Goal: Task Accomplishment & Management: Complete application form

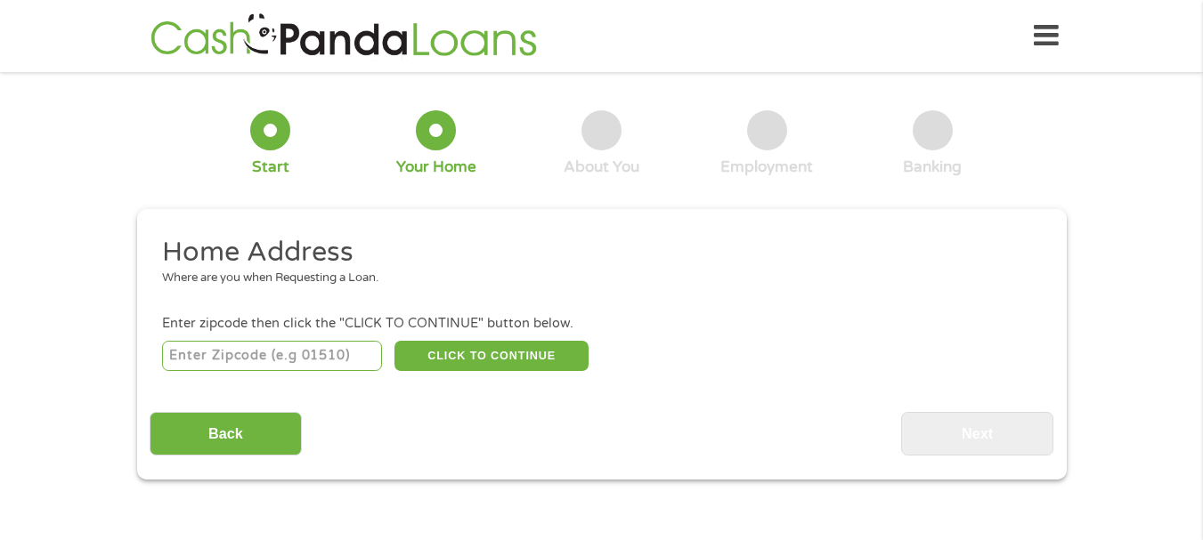
click at [240, 351] on input "number" at bounding box center [272, 356] width 220 height 30
type input "06902"
click at [510, 348] on button "CLICK TO CONTINUE" at bounding box center [491, 356] width 194 height 30
type input "06902"
type input "[GEOGRAPHIC_DATA]"
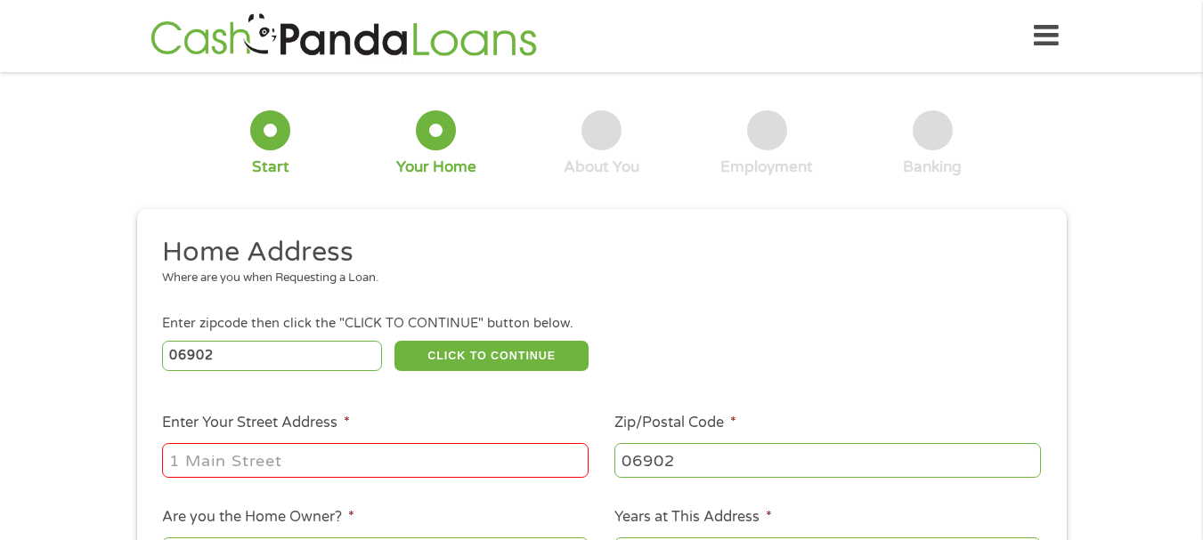
click at [323, 461] on input "Enter Your Street Address *" at bounding box center [375, 460] width 426 height 34
type input "[STREET_ADDRESS]"
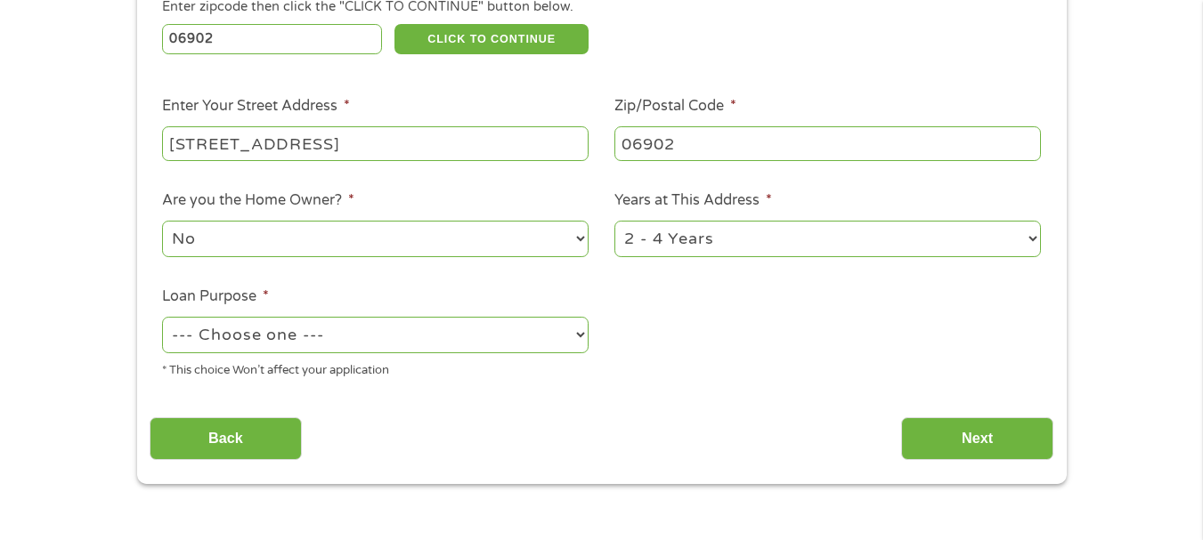
scroll to position [321, 0]
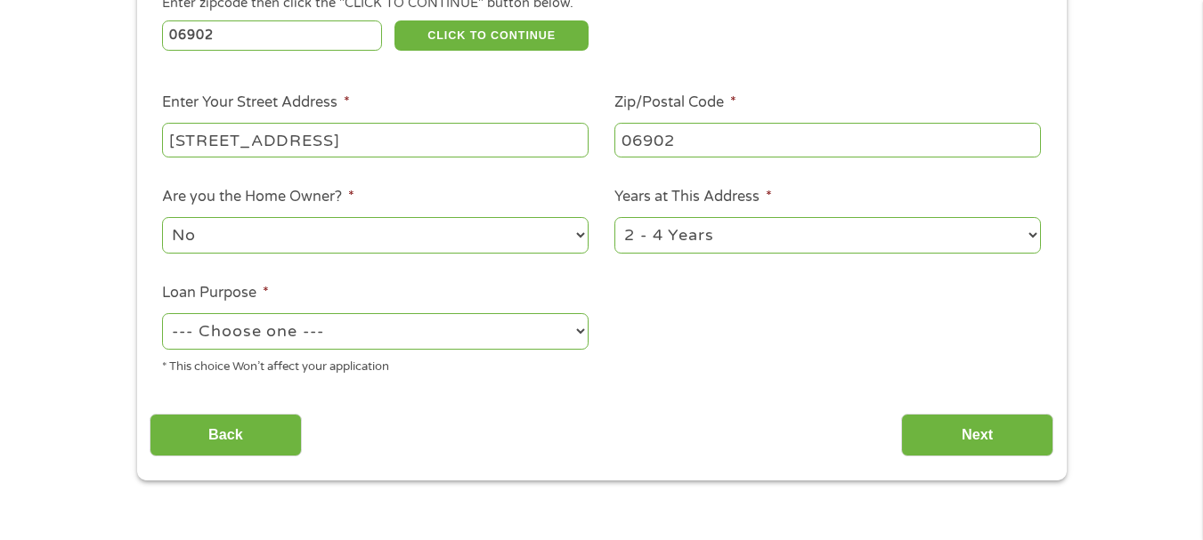
click at [1031, 237] on select "1 Year or less 1 - 2 Years 2 - 4 Years Over 4 Years" at bounding box center [827, 235] width 426 height 37
select select "60months"
click at [614, 217] on select "1 Year or less 1 - 2 Years 2 - 4 Years Over 4 Years" at bounding box center [827, 235] width 426 height 37
click at [580, 237] on select "No Yes" at bounding box center [375, 235] width 426 height 37
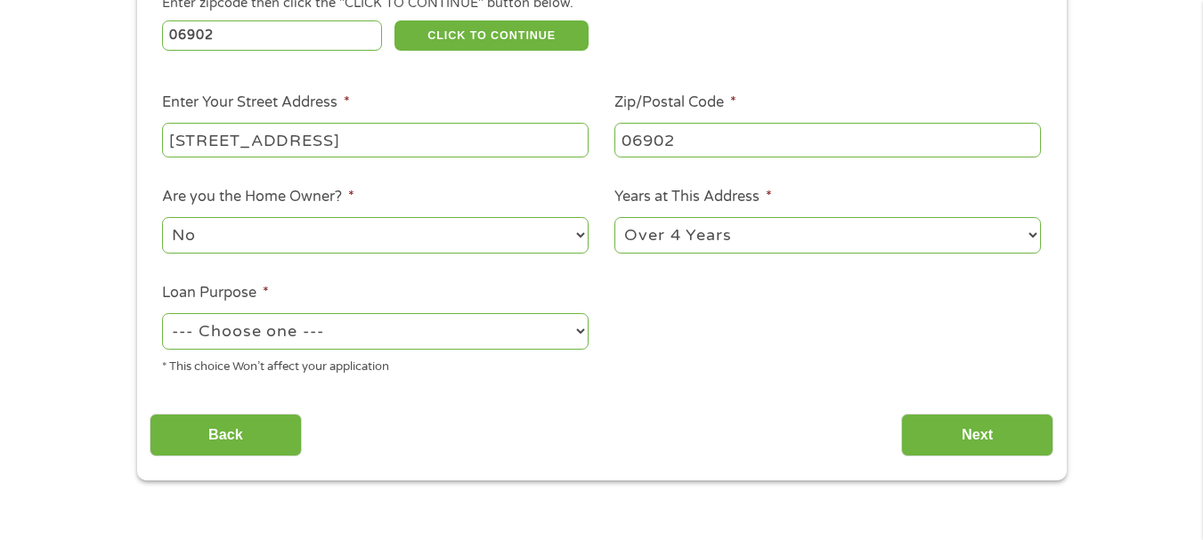
click at [583, 329] on select "--- Choose one --- Pay Bills Debt Consolidation Home Improvement Major Purchase…" at bounding box center [375, 331] width 426 height 37
select select "homeimprovement"
click at [162, 313] on select "--- Choose one --- Pay Bills Debt Consolidation Home Improvement Major Purchase…" at bounding box center [375, 331] width 426 height 37
click at [978, 432] on input "Next" at bounding box center [977, 436] width 152 height 44
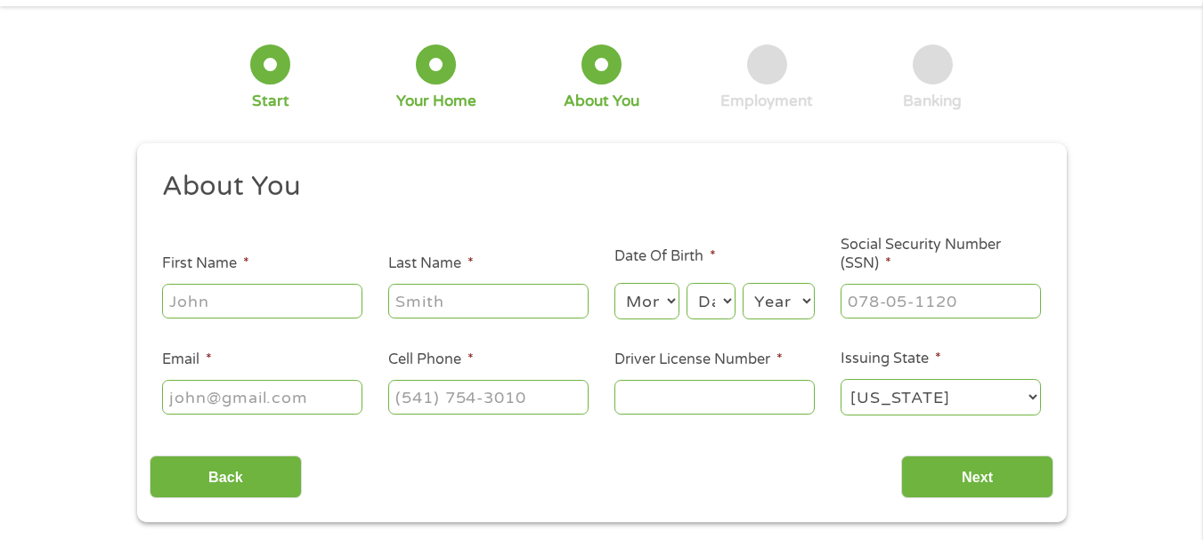
scroll to position [0, 0]
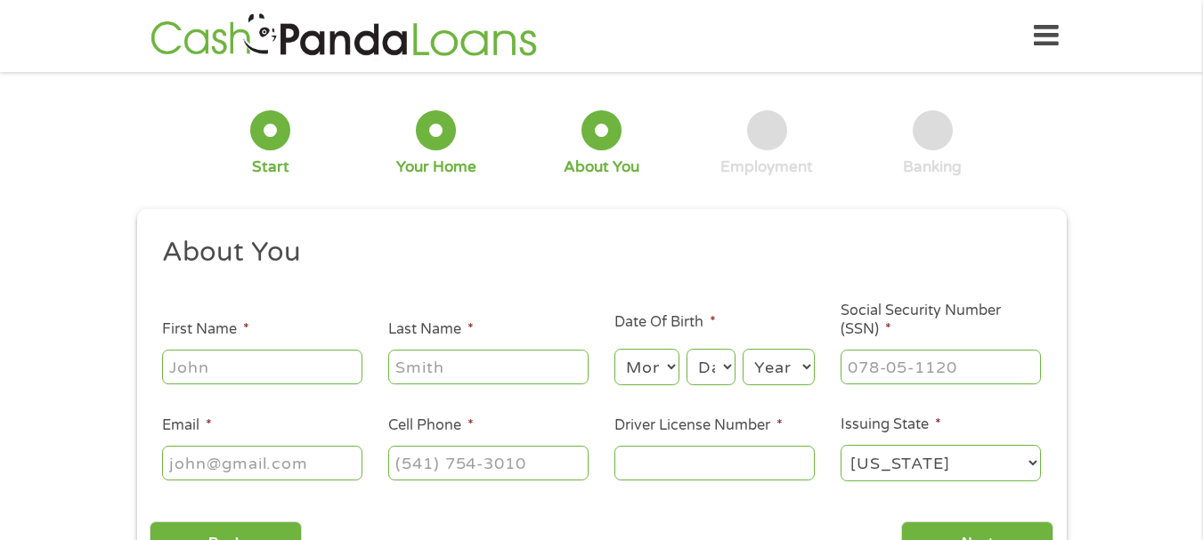
click at [279, 369] on input "First Name *" at bounding box center [262, 367] width 200 height 34
type input "[PERSON_NAME]"
type input "[PERSON_NAME][EMAIL_ADDRESS][DOMAIN_NAME]"
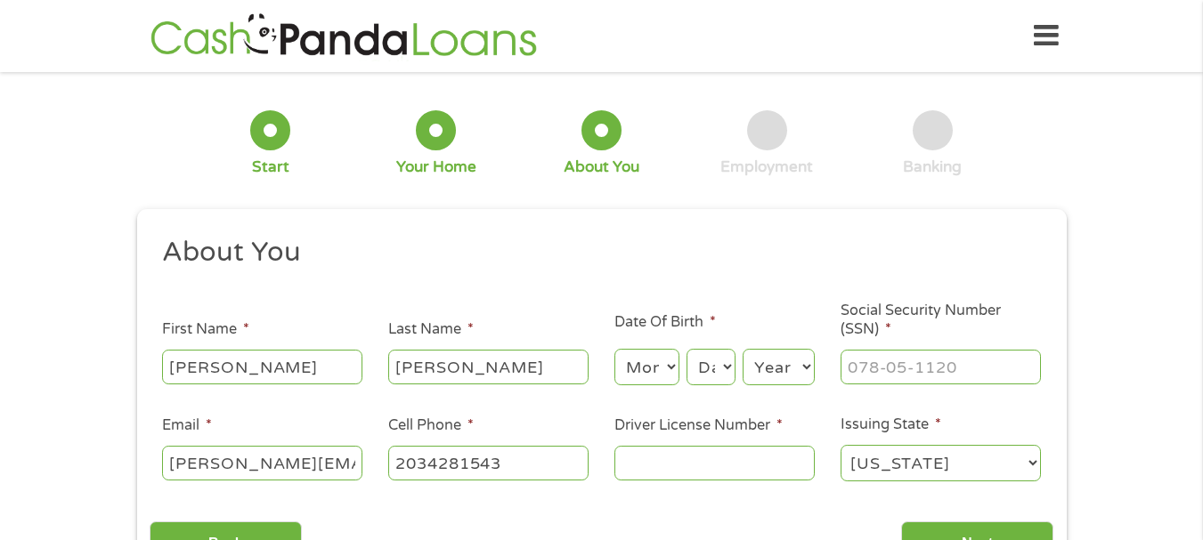
type input "[PHONE_NUMBER]"
click at [671, 364] on select "Month 1 2 3 4 5 6 7 8 9 10 11 12" at bounding box center [646, 367] width 65 height 37
click at [614, 349] on select "Month 1 2 3 4 5 6 7 8 9 10 11 12" at bounding box center [646, 367] width 65 height 37
click at [669, 365] on select "Month 1 2 3 4 5 6 7 8 9 10 11 12" at bounding box center [646, 367] width 65 height 37
select select "6"
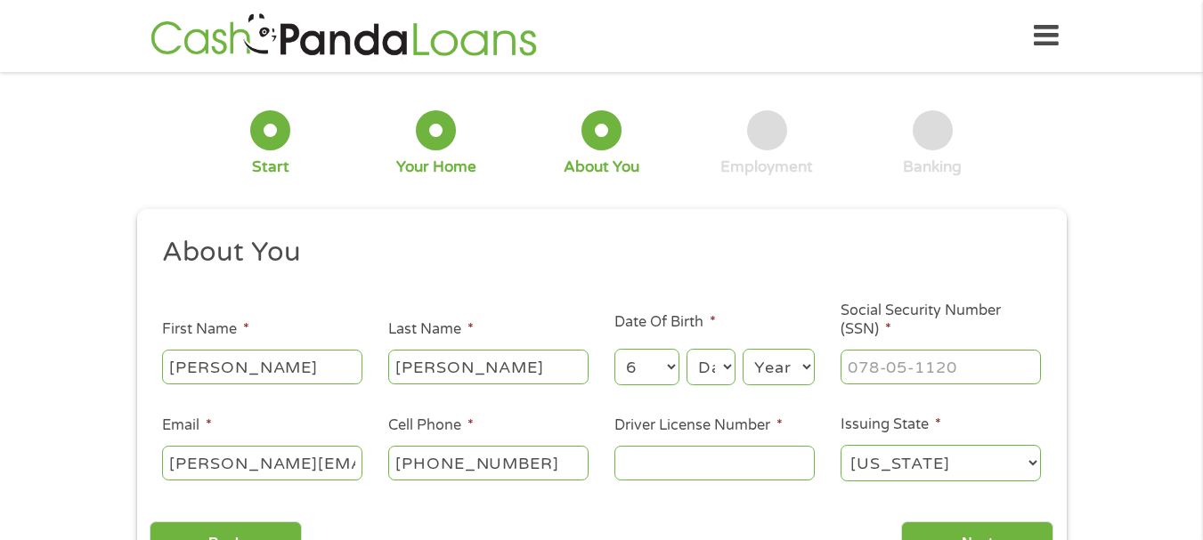
click at [614, 349] on select "Month 1 2 3 4 5 6 7 8 9 10 11 12" at bounding box center [646, 367] width 65 height 37
click at [726, 369] on select "Day 1 2 3 4 5 6 7 8 9 10 11 12 13 14 15 16 17 18 19 20 21 22 23 24 25 26 27 28 …" at bounding box center [710, 367] width 48 height 37
select select "2"
click at [686, 349] on select "Day 1 2 3 4 5 6 7 8 9 10 11 12 13 14 15 16 17 18 19 20 21 22 23 24 25 26 27 28 …" at bounding box center [710, 367] width 48 height 37
click at [804, 366] on select "Year [DATE] 2006 2005 2004 2003 2002 2001 2000 1999 1998 1997 1996 1995 1994 19…" at bounding box center [779, 367] width 72 height 37
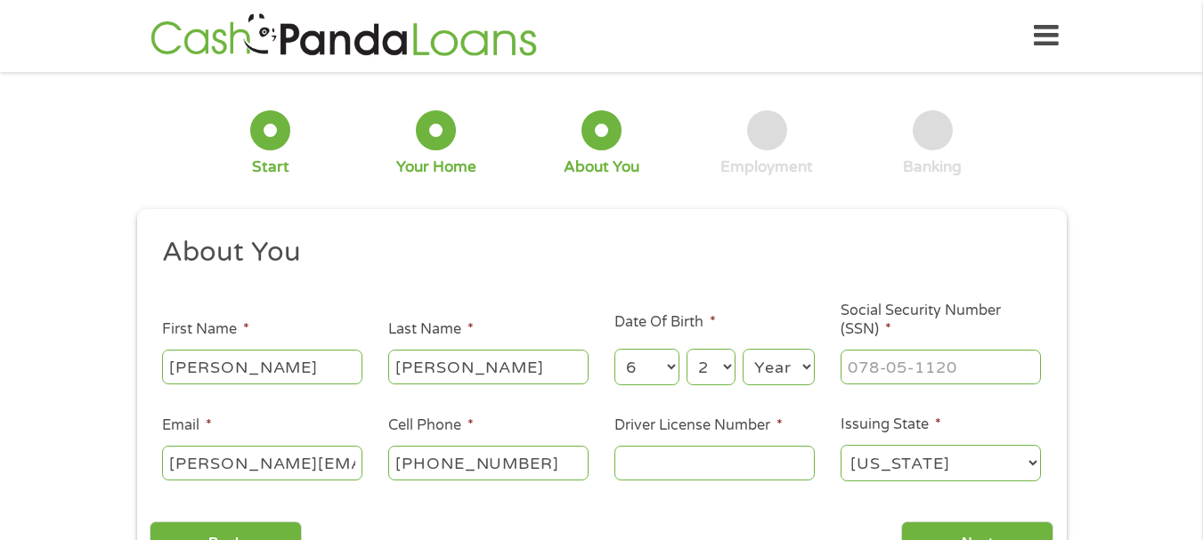
select select "1973"
click at [743, 349] on select "Year [DATE] 2006 2005 2004 2003 2002 2001 2000 1999 1998 1997 1996 1995 1994 19…" at bounding box center [779, 367] width 72 height 37
click at [982, 358] on input "___-__-____" at bounding box center [940, 367] width 200 height 34
type input "044-08-9705"
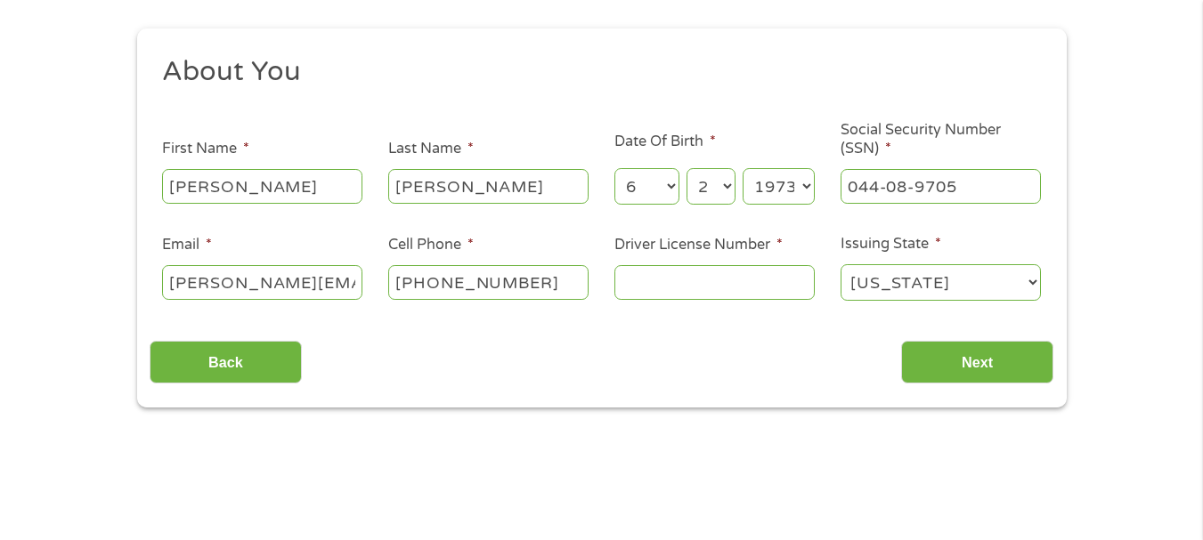
scroll to position [239, 0]
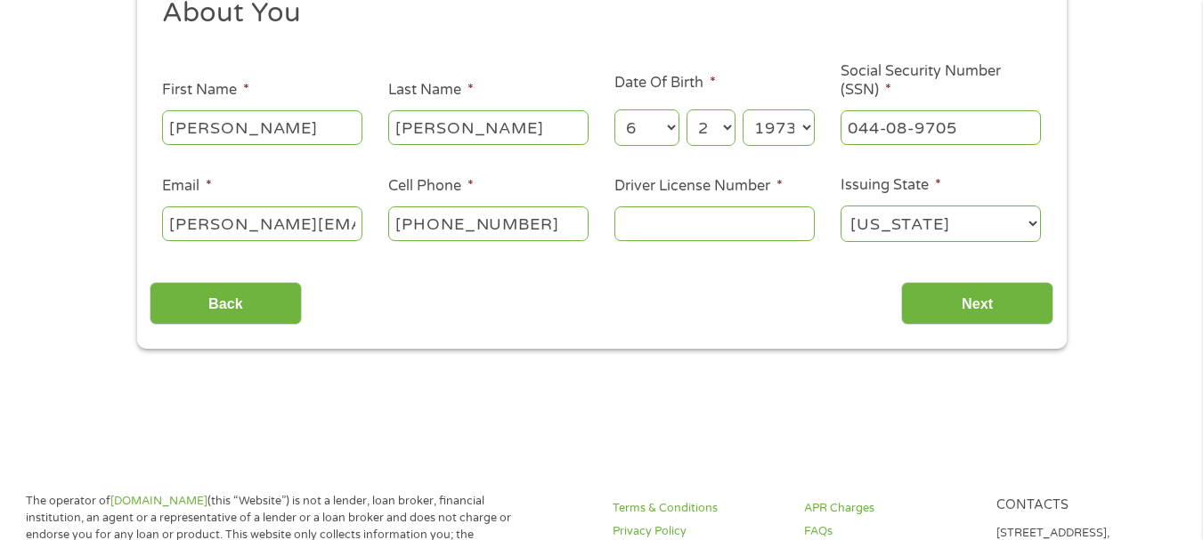
click at [660, 214] on input "Driver License Number *" at bounding box center [714, 224] width 200 height 34
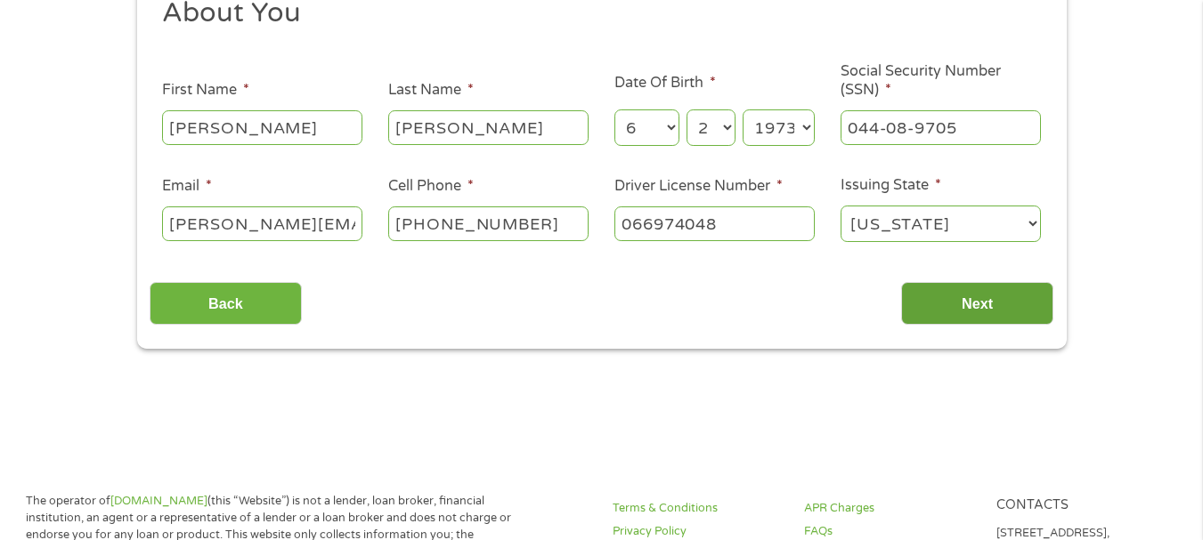
type input "066974048"
click at [979, 311] on input "Next" at bounding box center [977, 304] width 152 height 44
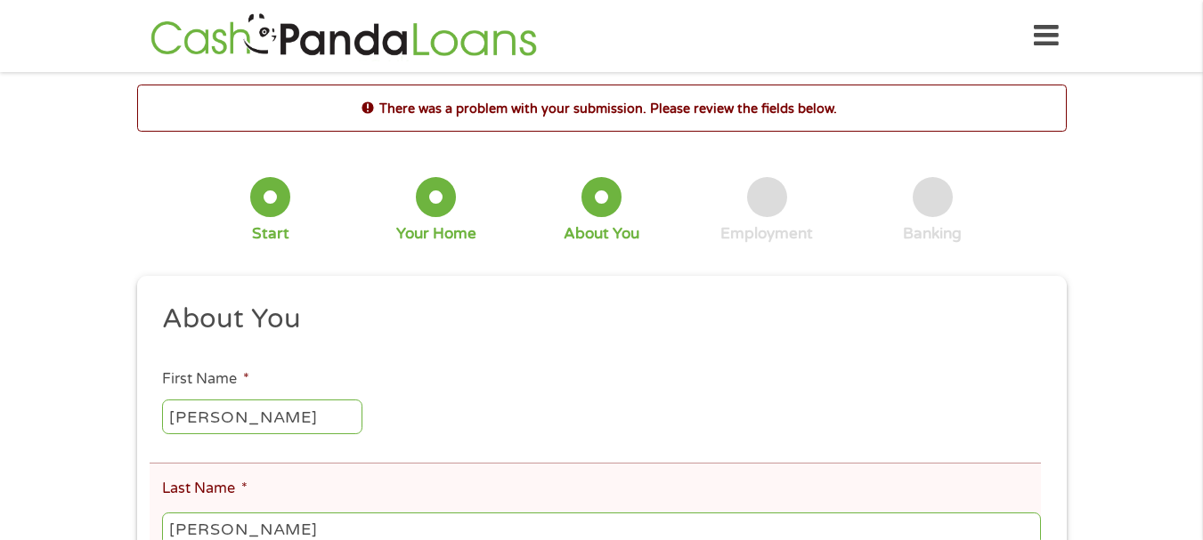
scroll to position [205, 0]
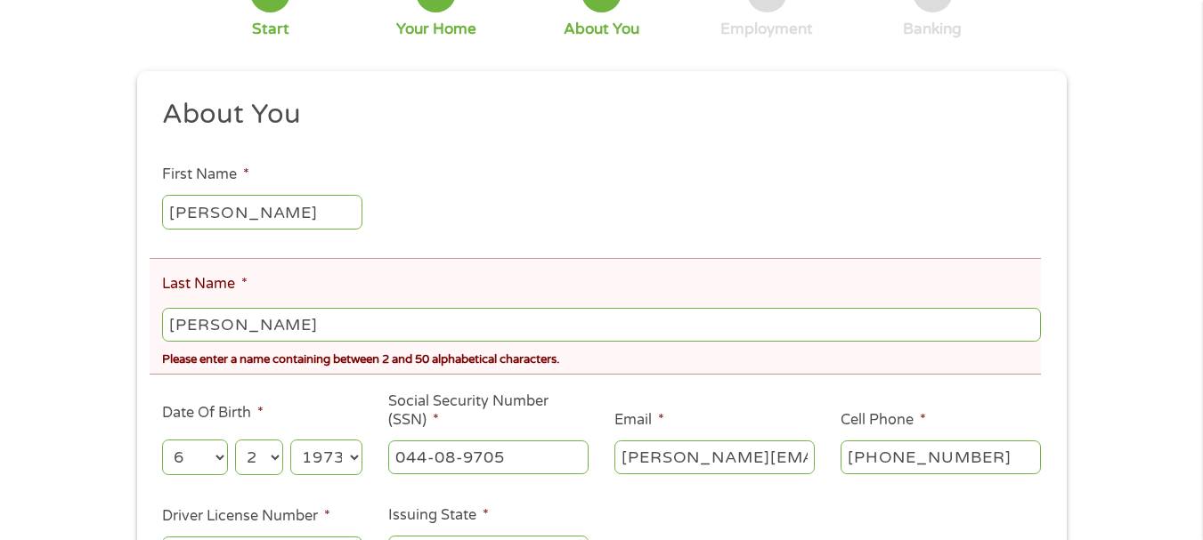
click at [223, 323] on input "[PERSON_NAME]" at bounding box center [601, 325] width 878 height 34
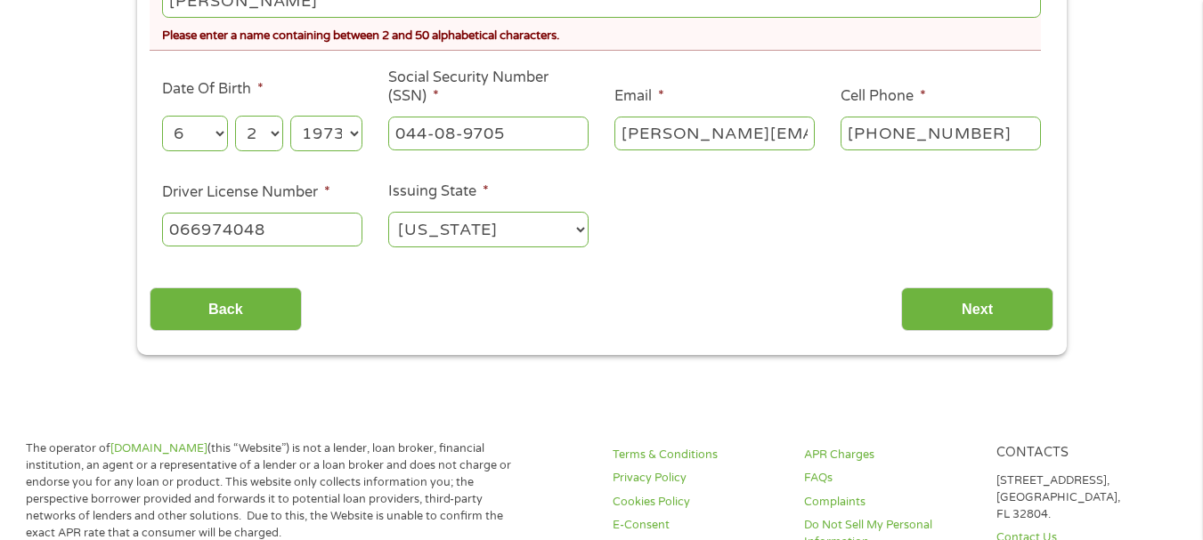
scroll to position [578, 0]
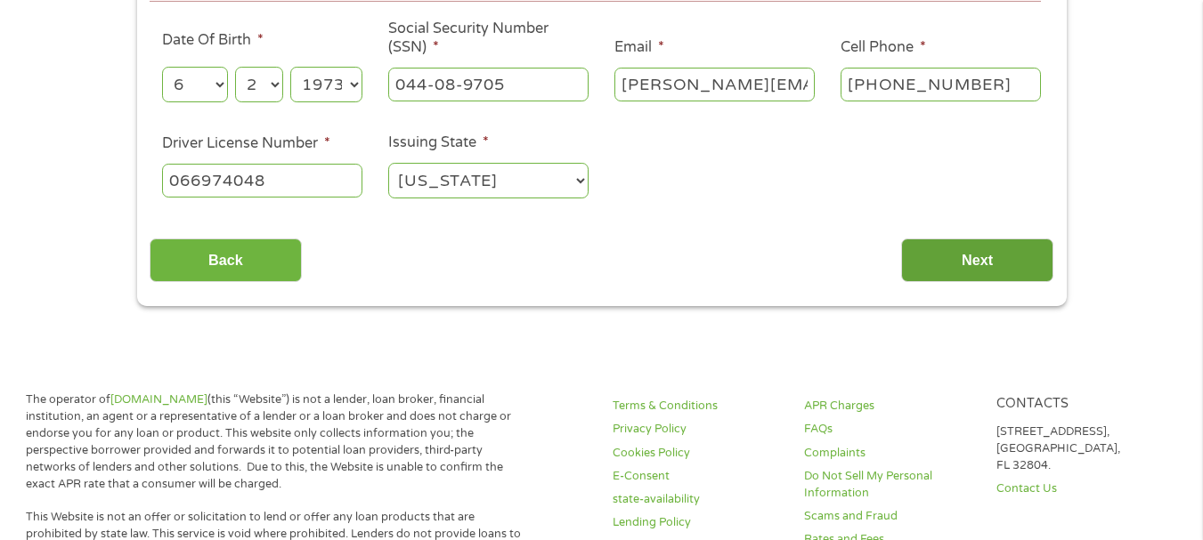
type input "[PERSON_NAME]"
click at [964, 261] on input "Next" at bounding box center [977, 261] width 152 height 44
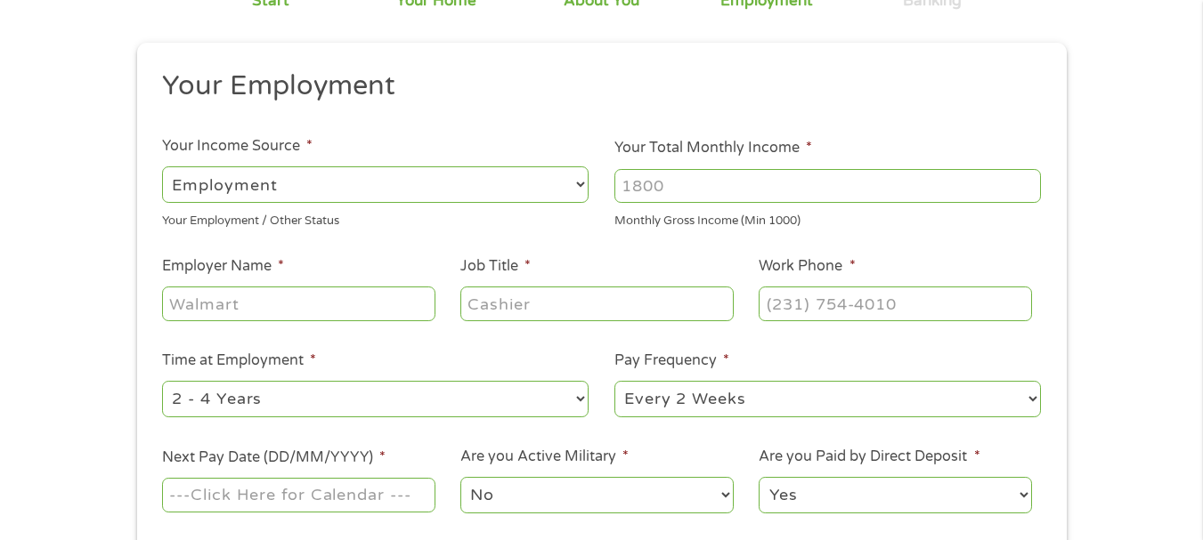
scroll to position [0, 0]
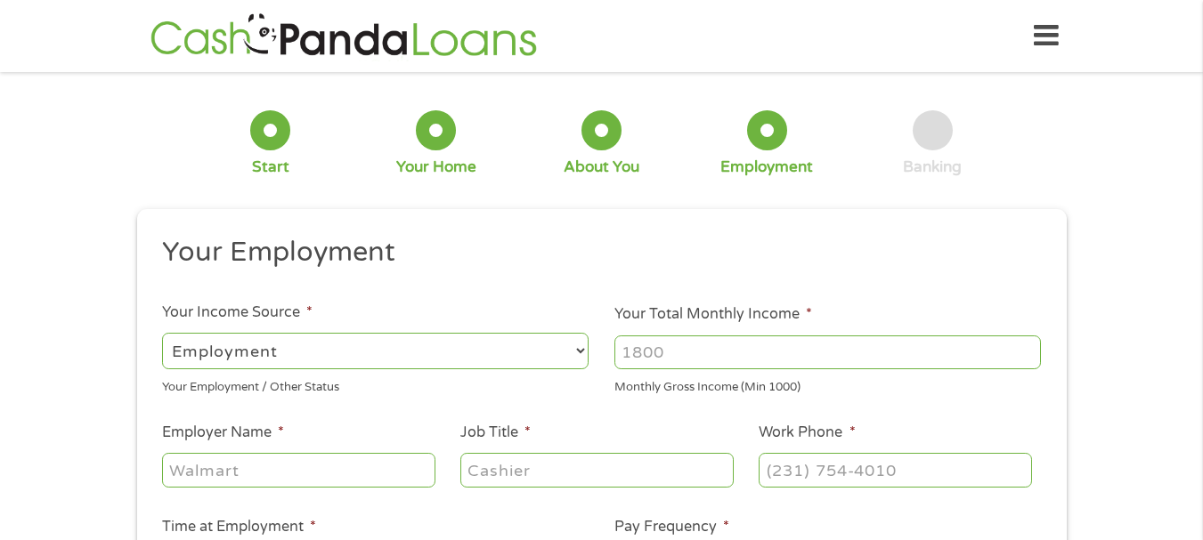
click at [681, 349] on input "Your Total Monthly Income *" at bounding box center [827, 353] width 426 height 34
type input "4000"
click at [578, 351] on select "--- Choose one --- Employment [DEMOGRAPHIC_DATA] Benefits" at bounding box center [375, 351] width 426 height 37
click at [162, 333] on select "--- Choose one --- Employment [DEMOGRAPHIC_DATA] Benefits" at bounding box center [375, 351] width 426 height 37
click at [287, 466] on input "Employer Name *" at bounding box center [298, 470] width 272 height 34
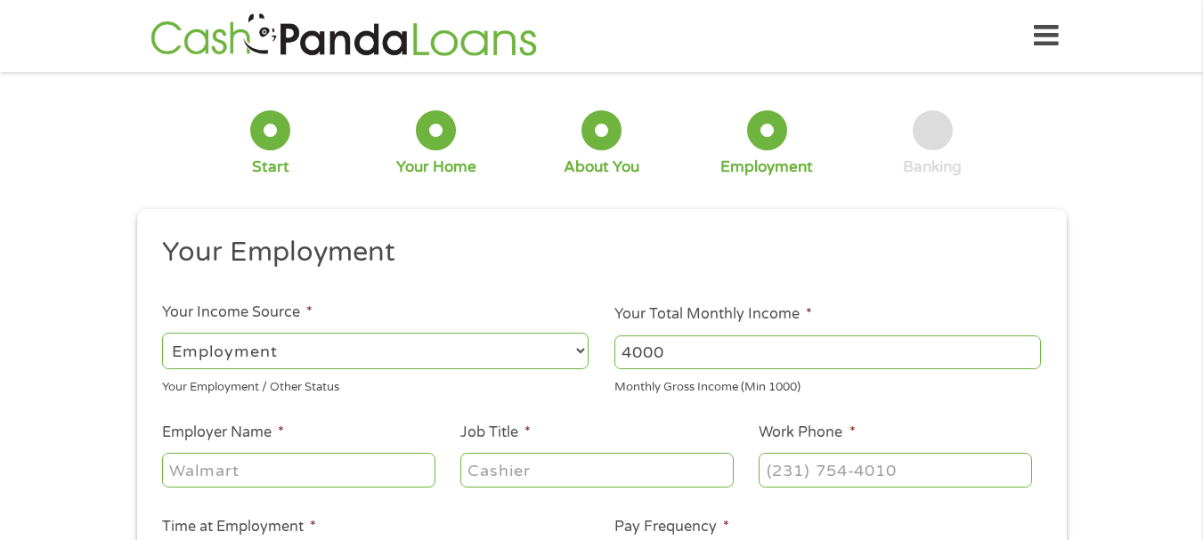
click at [287, 466] on input "Employer Name *" at bounding box center [298, 470] width 272 height 34
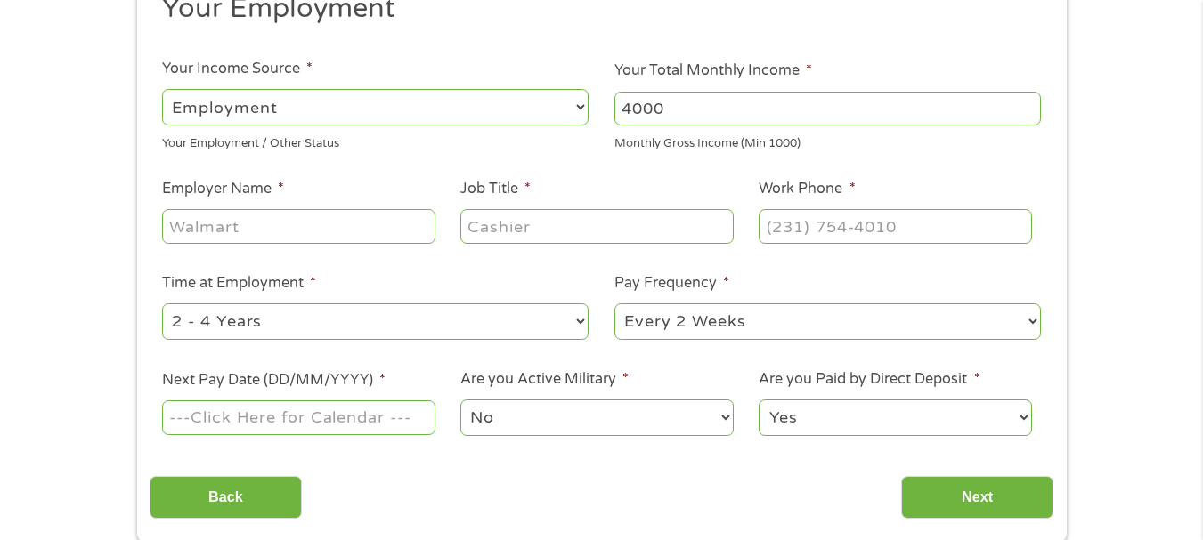
click at [249, 236] on input "Employer Name *" at bounding box center [298, 226] width 272 height 34
type input "Securitas Security"
click at [570, 231] on input "Job Title *" at bounding box center [596, 226] width 272 height 34
type input "Security officer"
click at [941, 235] on input "(___) ___-____" at bounding box center [895, 226] width 272 height 34
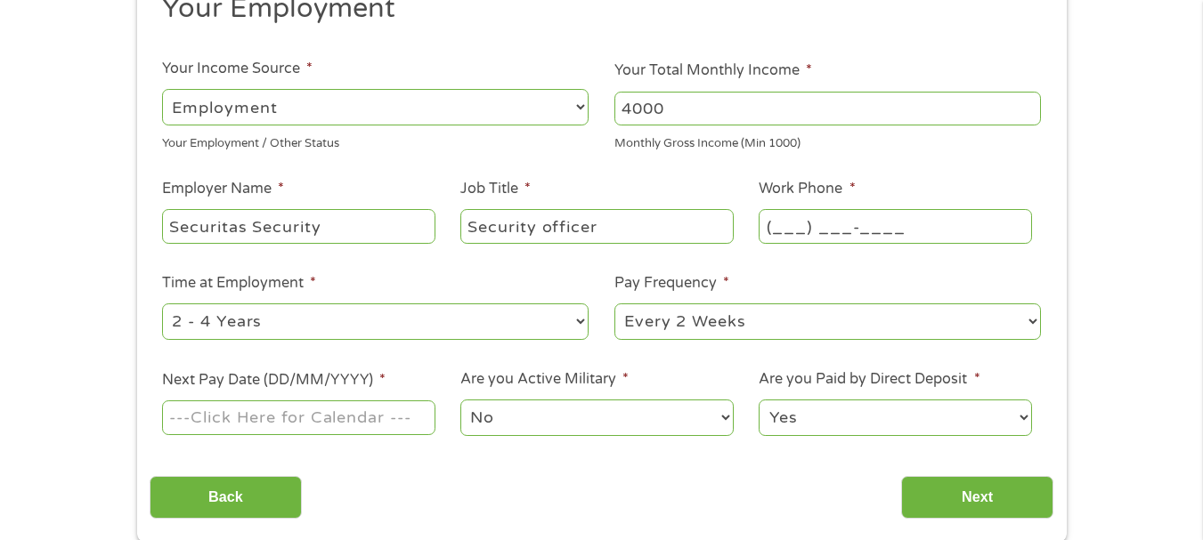
click at [780, 225] on input "(___) ___-____" at bounding box center [895, 226] width 272 height 34
click at [783, 223] on input "(_20) 332-7966" at bounding box center [895, 226] width 272 height 34
click at [888, 221] on input "(203) 327-966_" at bounding box center [895, 226] width 272 height 34
type input "[PHONE_NUMBER]"
click at [1031, 320] on select "--- Choose one --- Every 2 Weeks Every Week Monthly Semi-Monthly" at bounding box center [827, 322] width 426 height 37
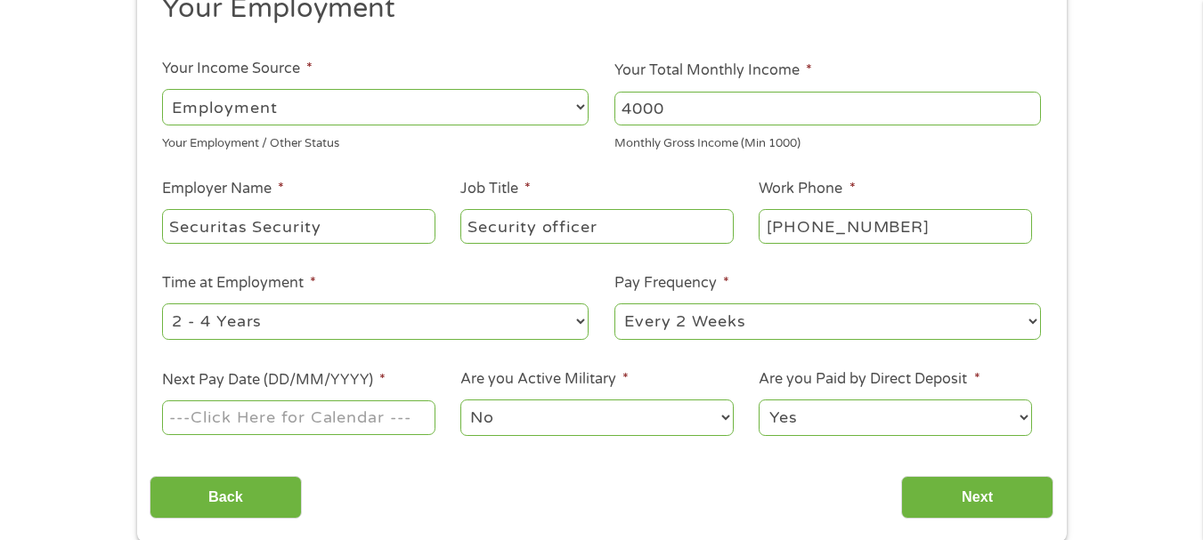
select select "weekly"
click at [614, 304] on select "--- Choose one --- Every 2 Weeks Every Week Monthly Semi-Monthly" at bounding box center [827, 322] width 426 height 37
click at [405, 415] on input "Next Pay Date (DD/MM/YYYY) *" at bounding box center [298, 418] width 272 height 34
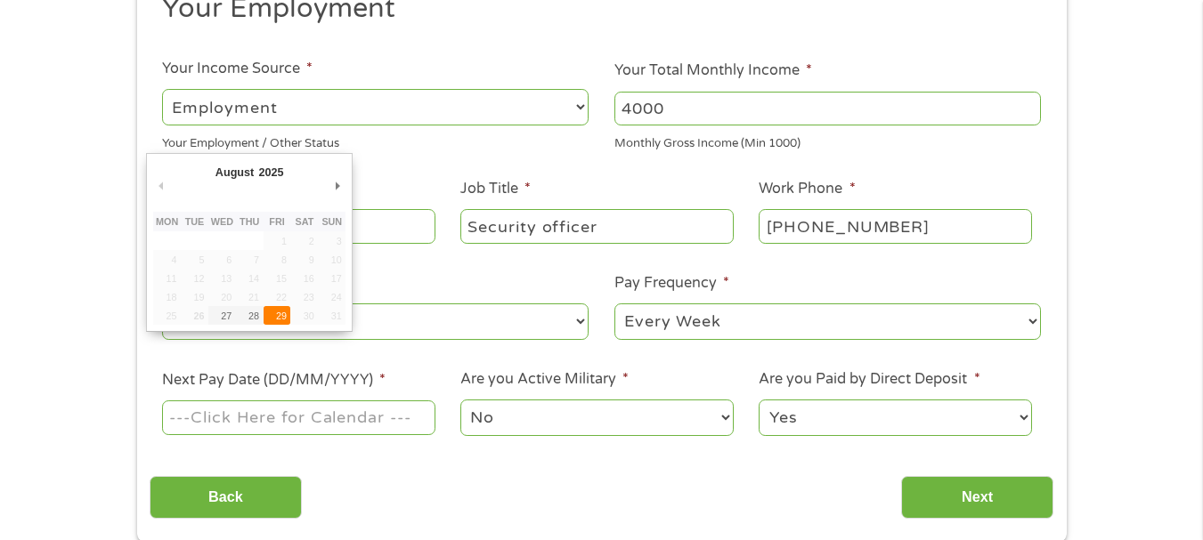
type input "[DATE]"
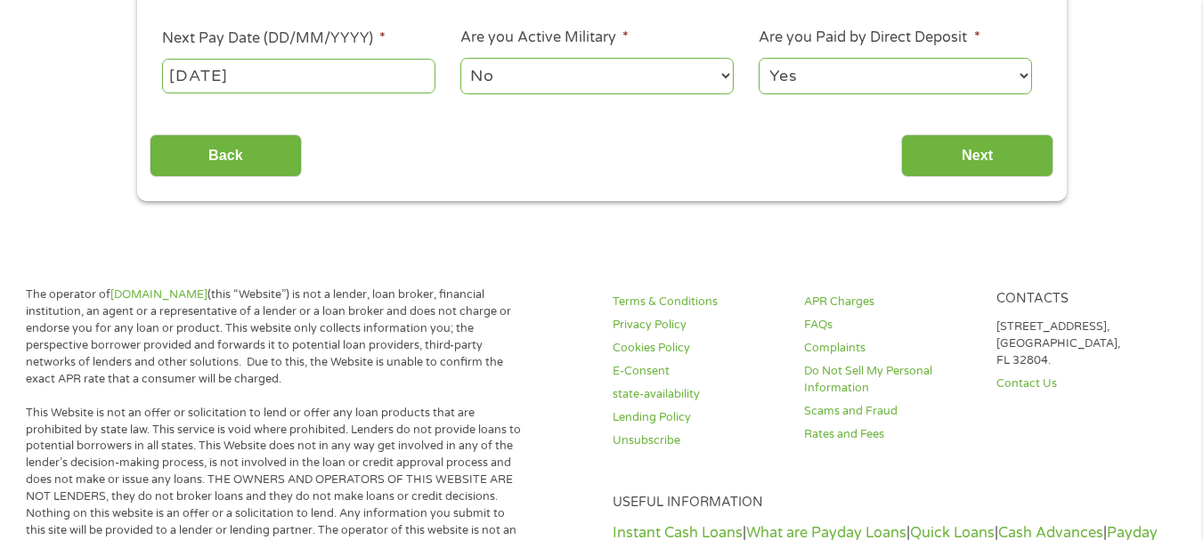
scroll to position [602, 0]
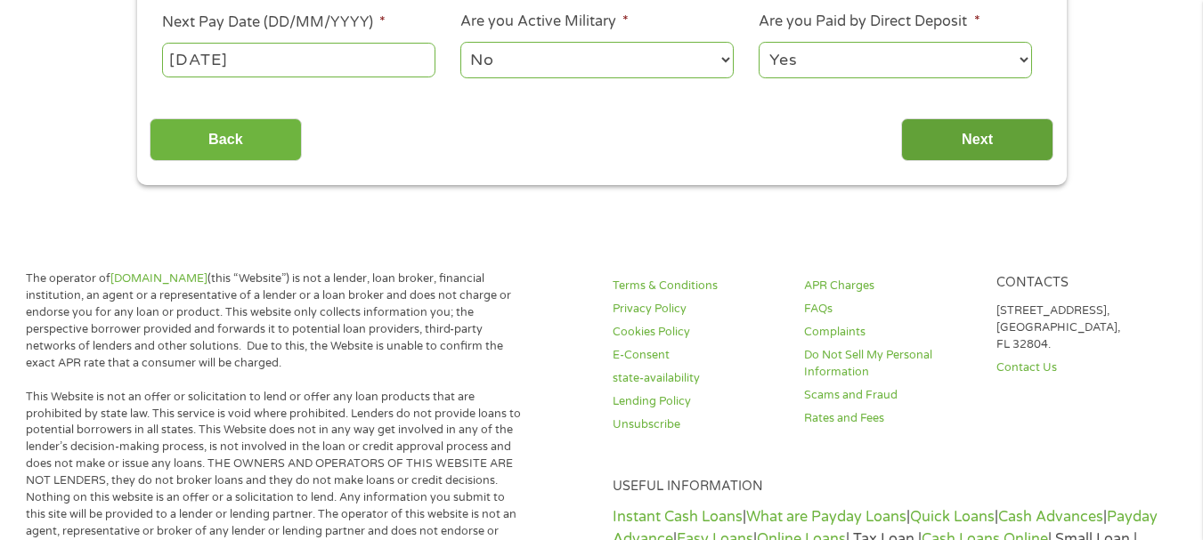
click at [987, 145] on input "Next" at bounding box center [977, 140] width 152 height 44
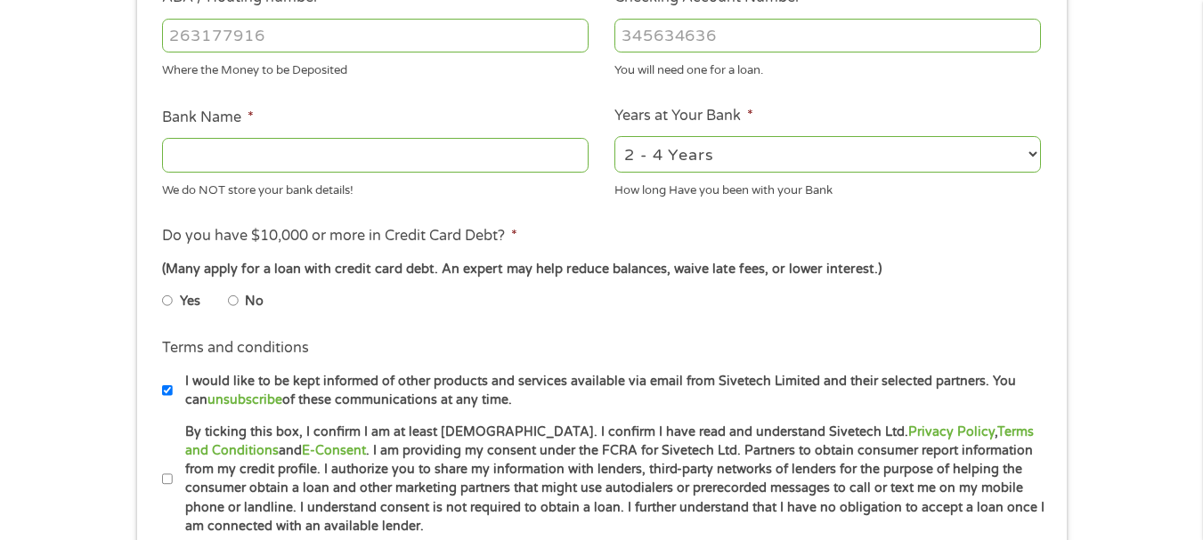
scroll to position [735, 0]
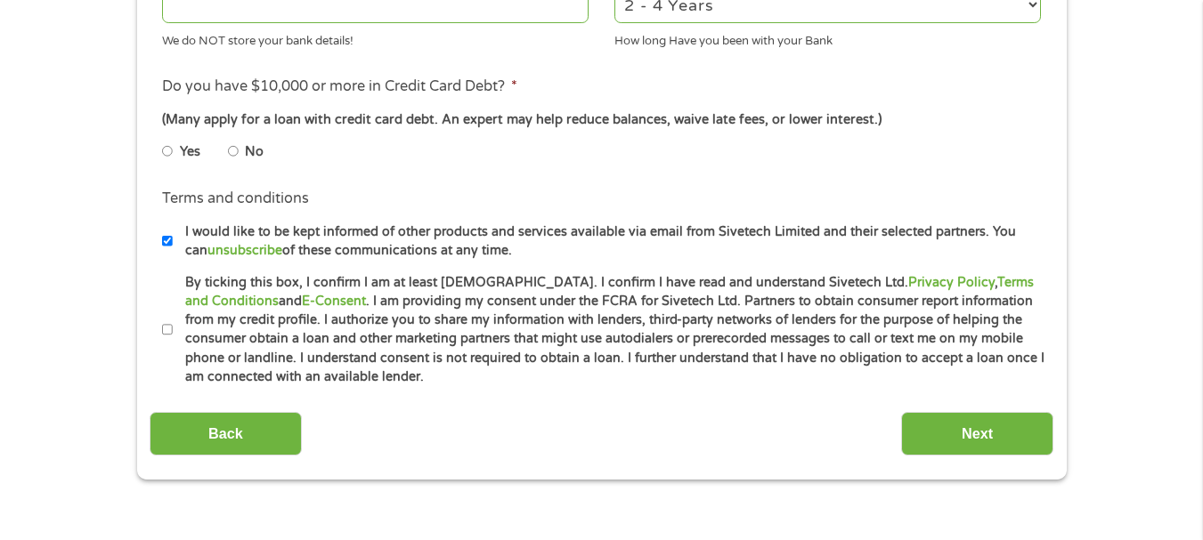
click at [231, 153] on input "No" at bounding box center [233, 151] width 11 height 28
radio input "true"
click at [167, 330] on input "By ticking this box, I confirm I am at least [DEMOGRAPHIC_DATA]. I confirm I ha…" at bounding box center [167, 330] width 11 height 28
checkbox input "true"
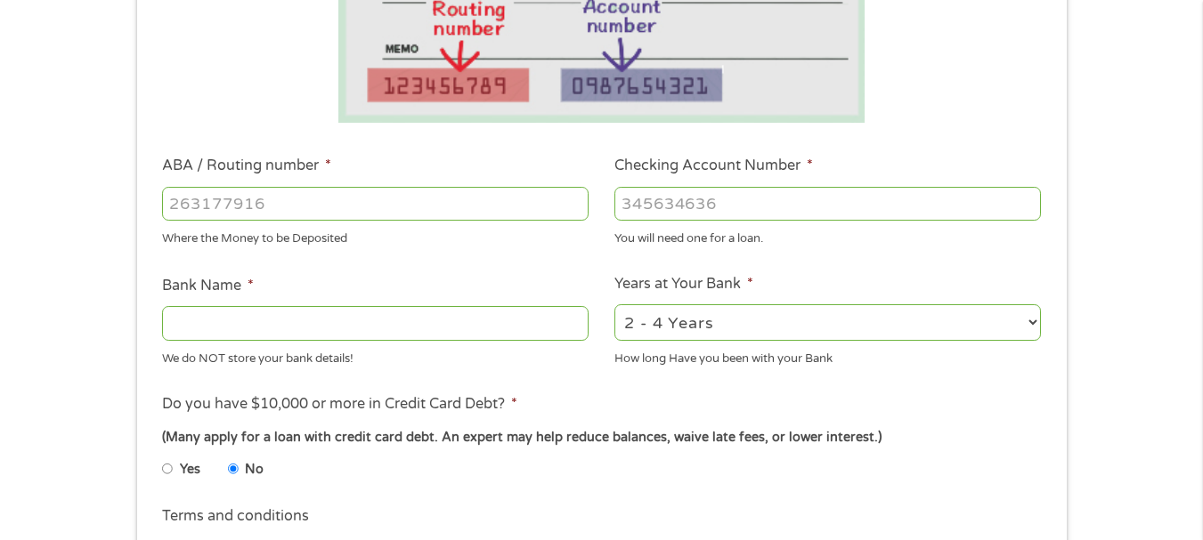
scroll to position [450, 0]
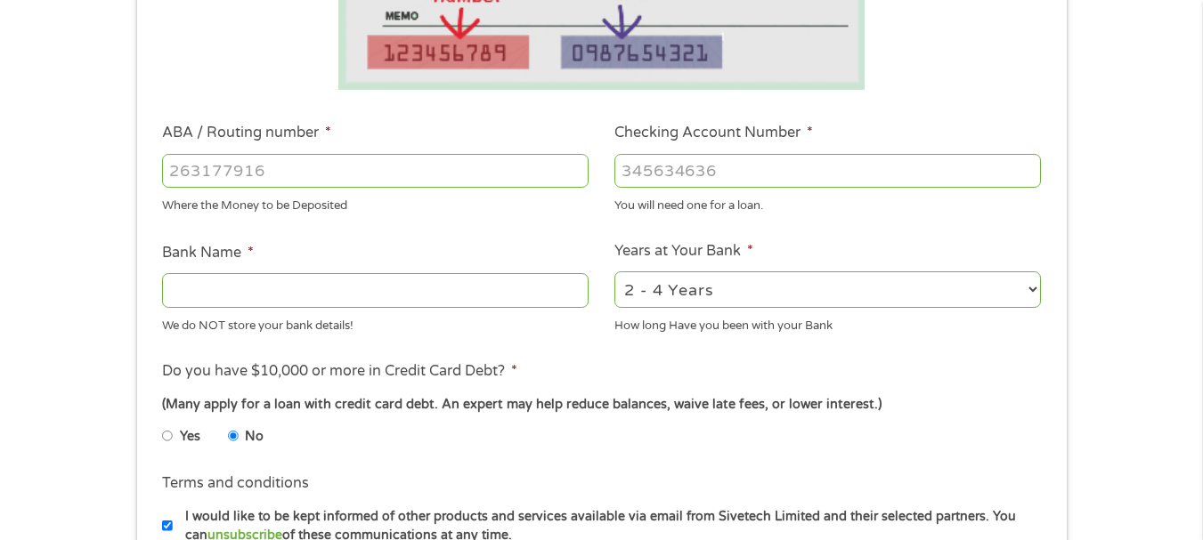
click at [259, 295] on input "Bank Name *" at bounding box center [375, 290] width 426 height 34
type input "TD BANK"
click at [301, 166] on input "ABA / Routing number *" at bounding box center [375, 171] width 426 height 34
type input "011103093"
type input "TD BANK NA"
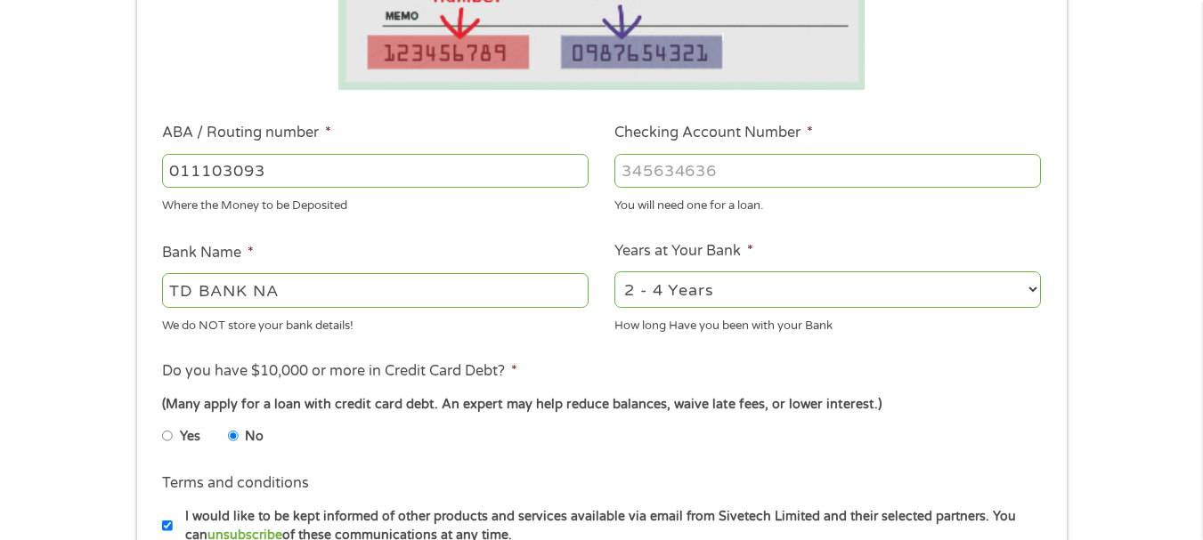
type input "011103093"
click at [772, 163] on input "Checking Account Number *" at bounding box center [827, 171] width 426 height 34
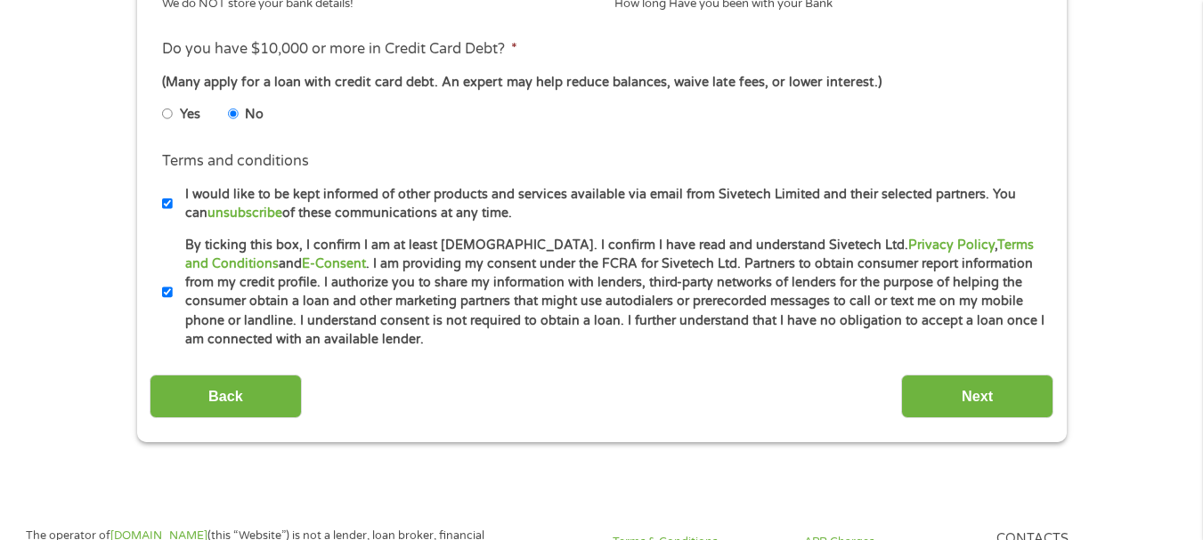
scroll to position [786, 0]
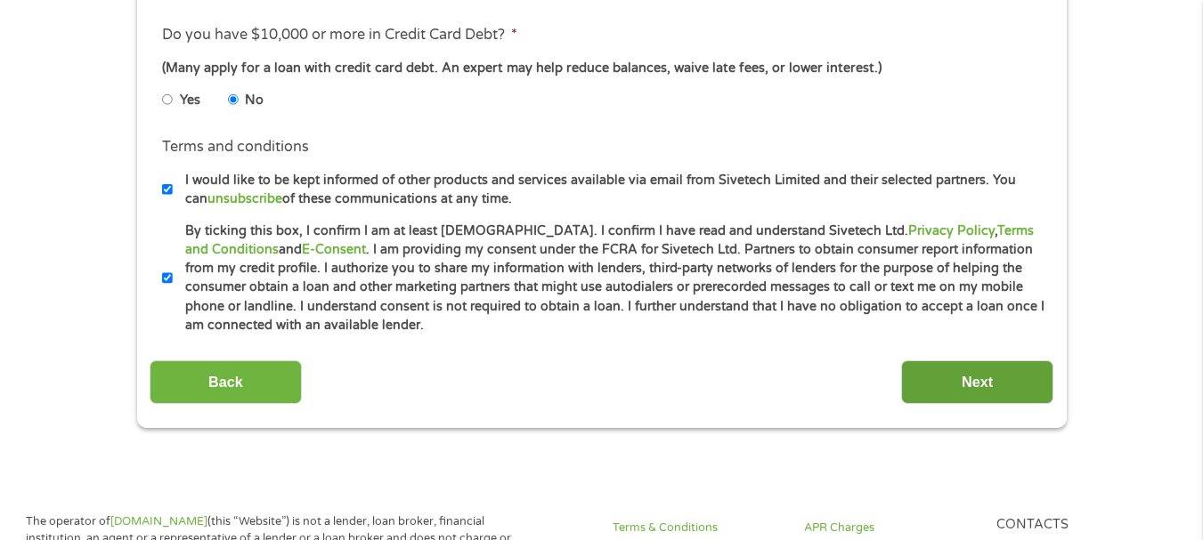
type input "4253185693"
click at [983, 387] on input "Next" at bounding box center [977, 383] width 152 height 44
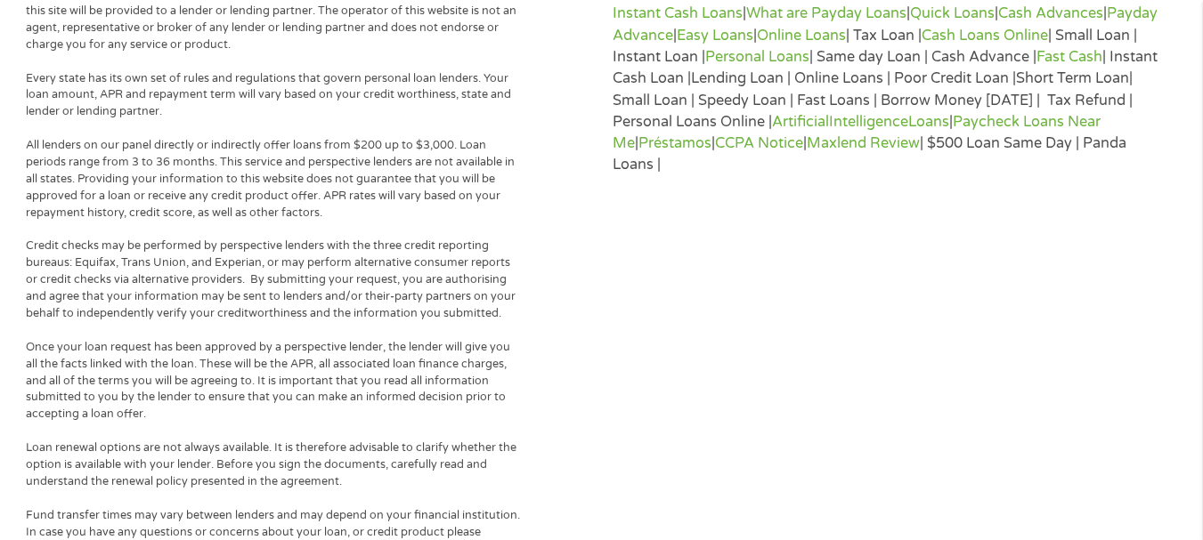
scroll to position [196, 0]
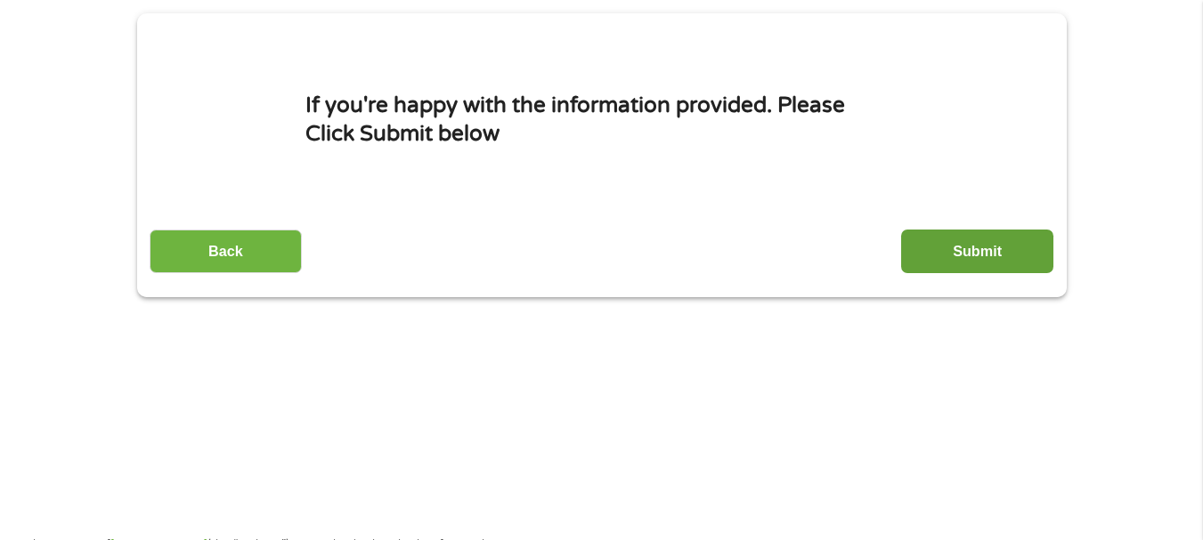
click at [971, 255] on input "Submit" at bounding box center [977, 252] width 152 height 44
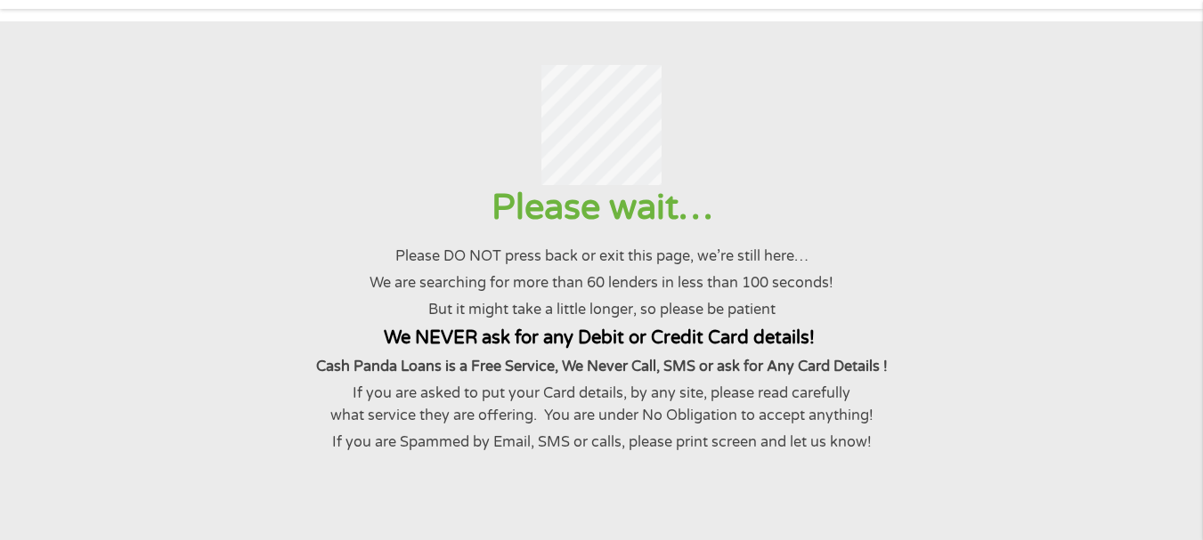
scroll to position [0, 0]
